Goal: Navigation & Orientation: Find specific page/section

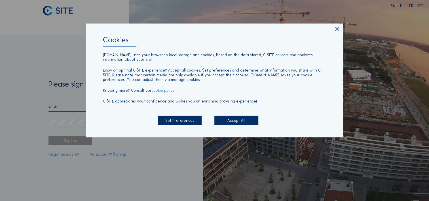
click at [181, 120] on div "Set Preferences" at bounding box center [180, 120] width 44 height 9
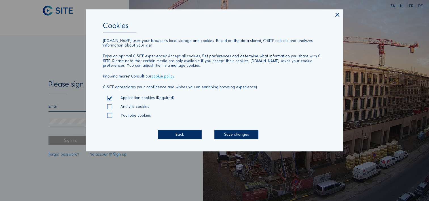
click at [234, 135] on div "Save changes" at bounding box center [237, 134] width 44 height 9
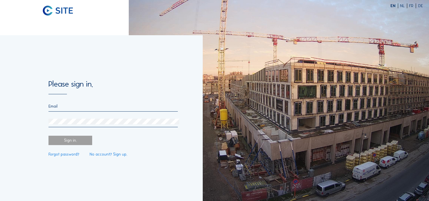
click at [62, 104] on input "email" at bounding box center [113, 106] width 129 height 5
type input "[PERSON_NAME][EMAIL_ADDRESS][DOMAIN_NAME]"
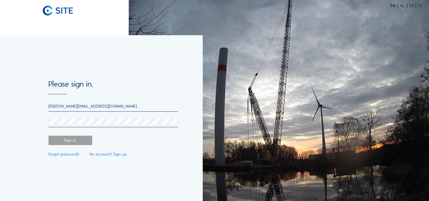
click at [75, 139] on div "Sign in." at bounding box center [71, 140] width 44 height 9
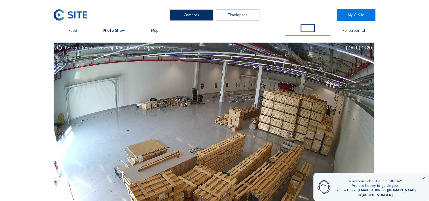
click at [423, 178] on icon at bounding box center [424, 178] width 4 height 4
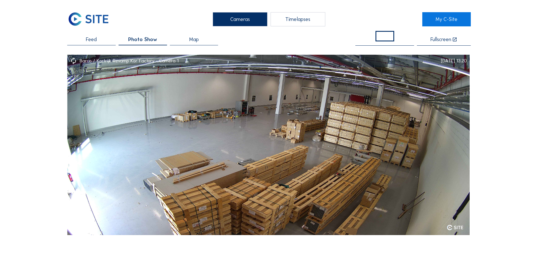
click at [385, 34] on span at bounding box center [385, 36] width 19 height 11
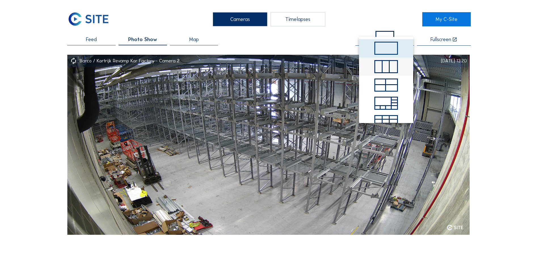
click at [387, 64] on div at bounding box center [386, 66] width 7 height 11
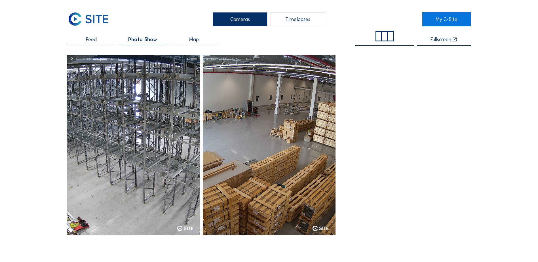
click at [385, 36] on div at bounding box center [385, 36] width 6 height 9
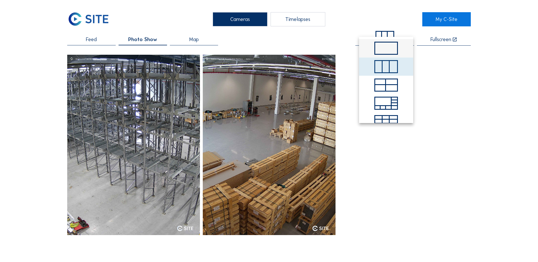
click at [382, 44] on span at bounding box center [386, 48] width 23 height 13
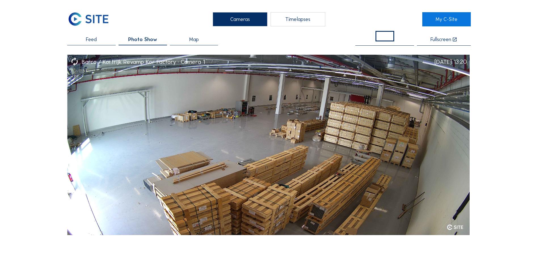
click at [27, 107] on div "Cameras Timelapses My C-Site Feed Photo Show Map Fullscreen Barco / [GEOGRAPHIC…" at bounding box center [269, 241] width 538 height 482
